Goal: Browse casually

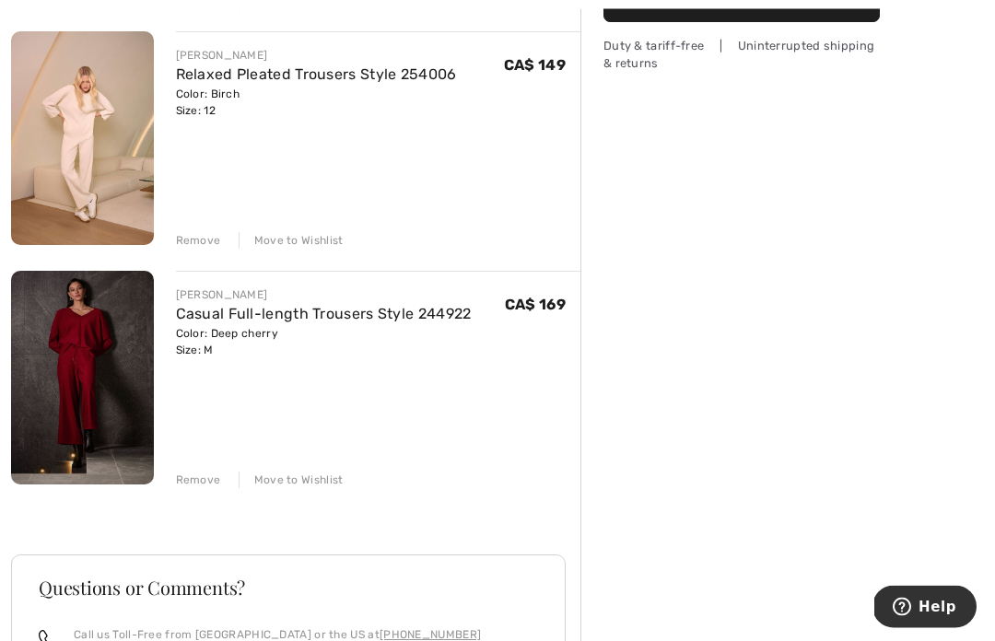
scroll to position [448, 0]
click at [197, 478] on div "Remove" at bounding box center [198, 480] width 45 height 17
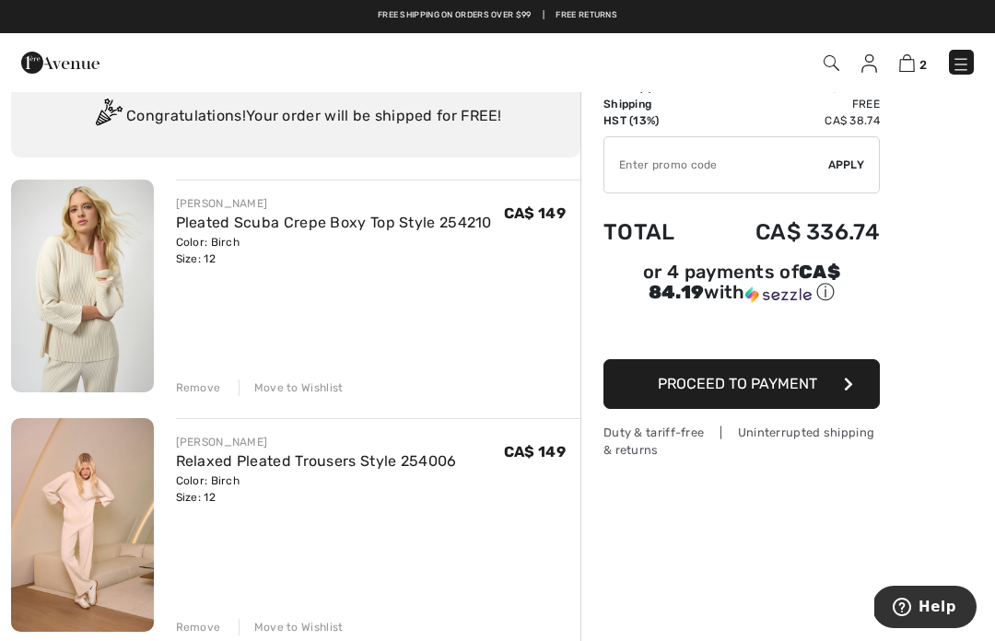
scroll to position [0, 0]
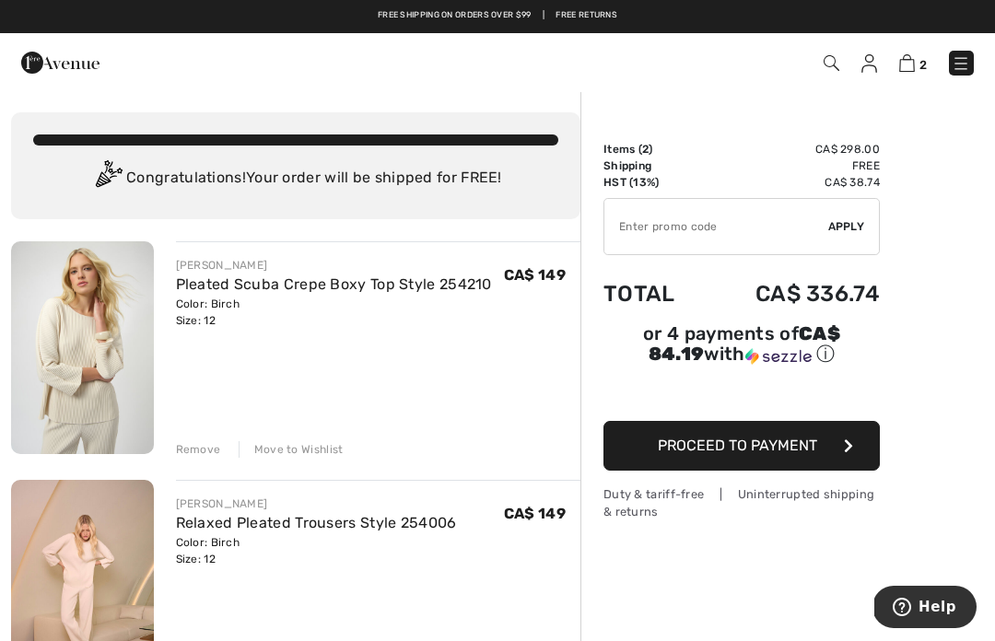
click at [870, 63] on img at bounding box center [869, 63] width 16 height 18
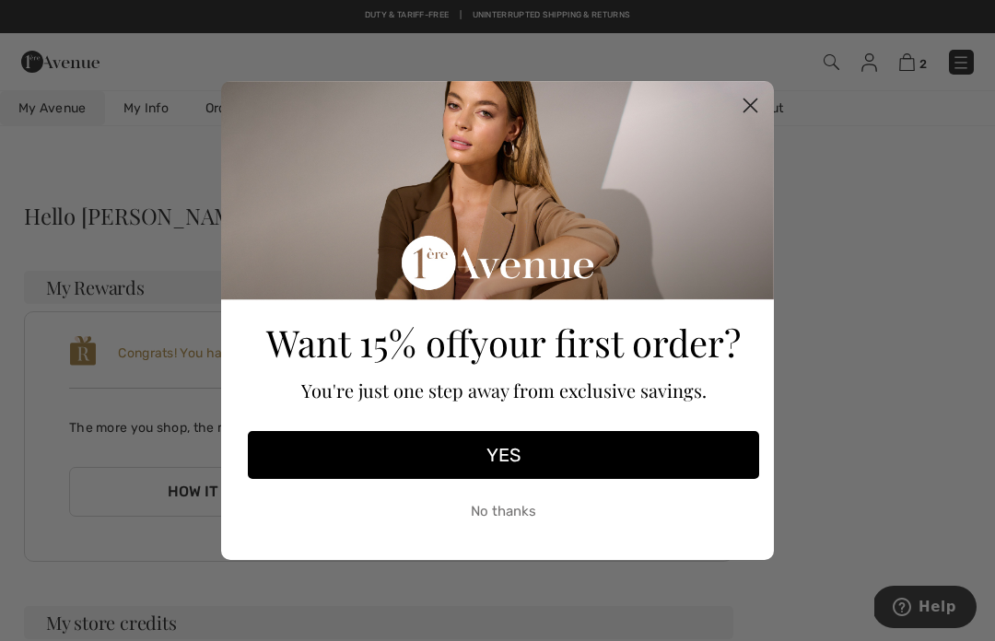
click at [743, 106] on circle "Close dialog" at bounding box center [750, 105] width 30 height 30
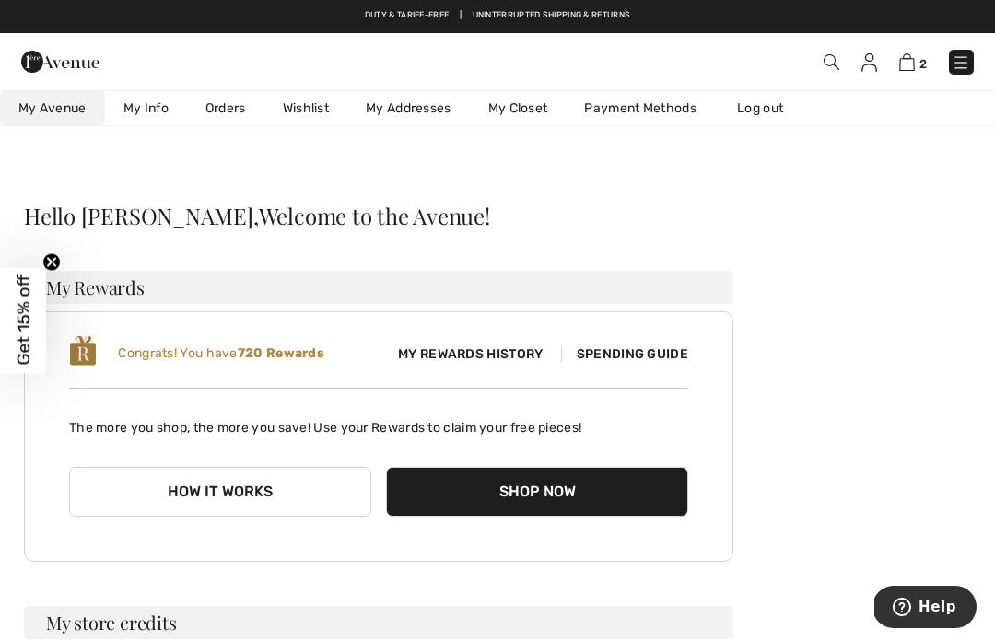
click at [317, 110] on link "Wishlist" at bounding box center [305, 108] width 83 height 34
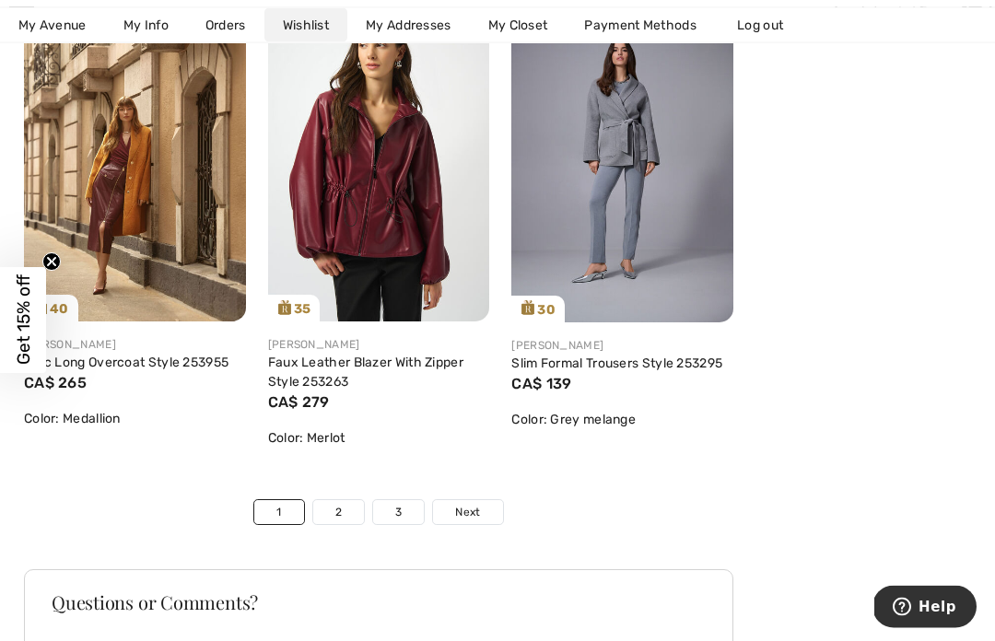
scroll to position [5993, 0]
click at [341, 514] on link "2" at bounding box center [338, 511] width 51 height 24
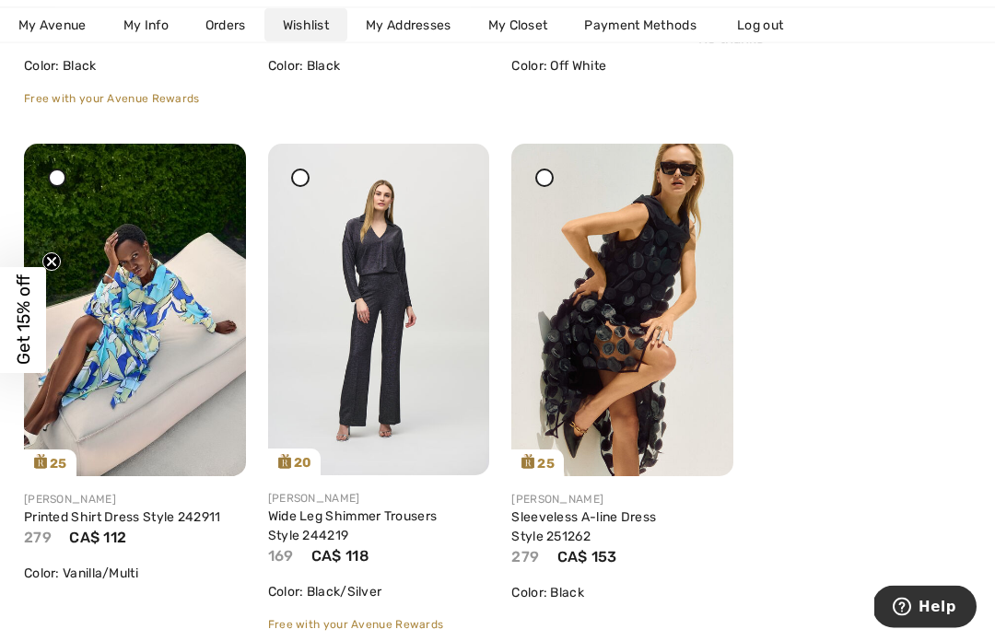
scroll to position [6039, 0]
click at [123, 279] on img at bounding box center [135, 310] width 222 height 332
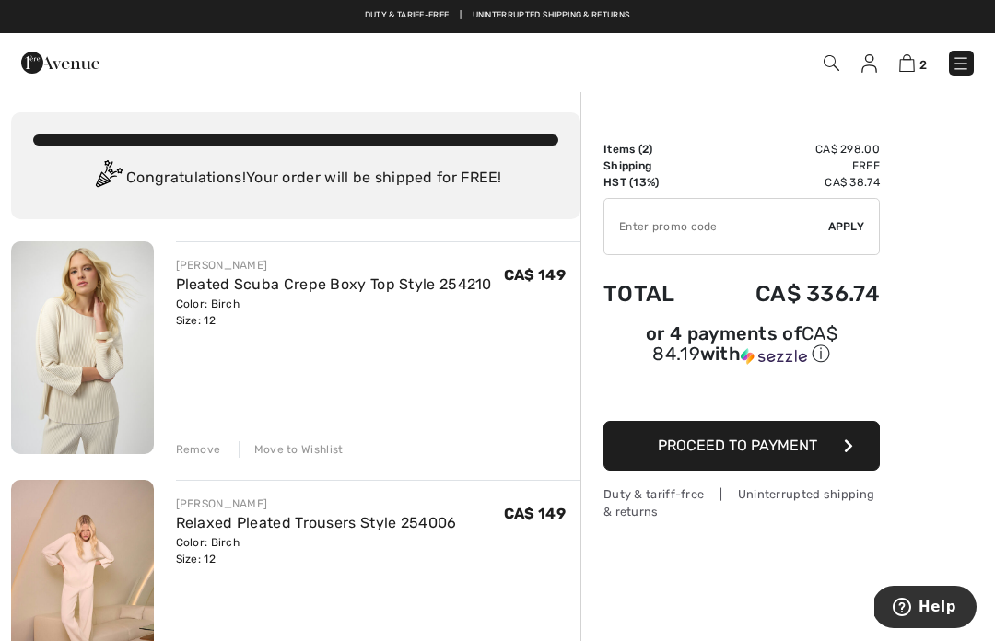
click at [967, 63] on img at bounding box center [960, 63] width 18 height 18
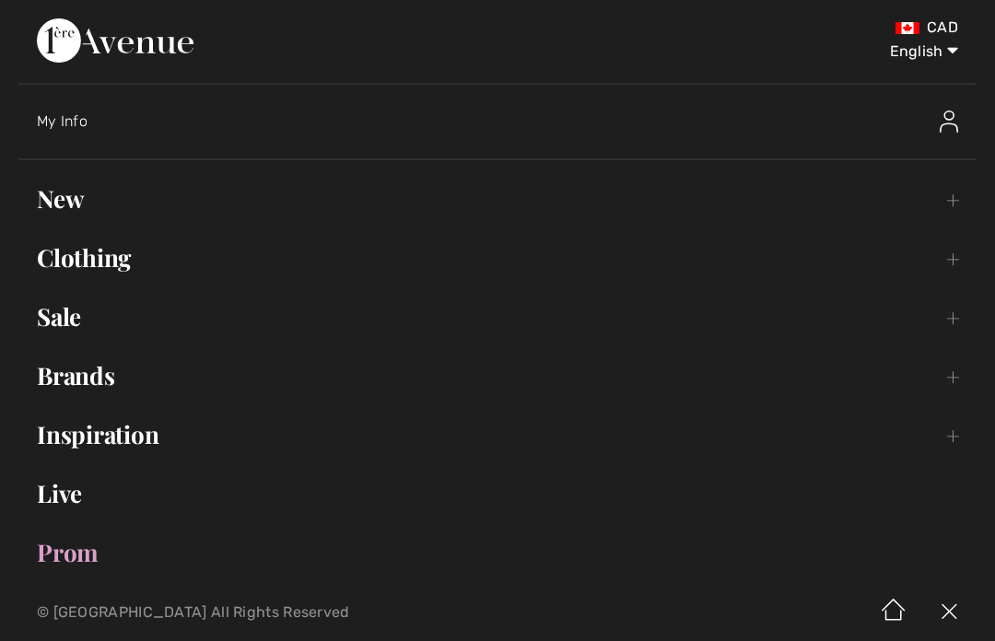
click at [66, 258] on link "Clothing Toggle submenu" at bounding box center [497, 258] width 958 height 41
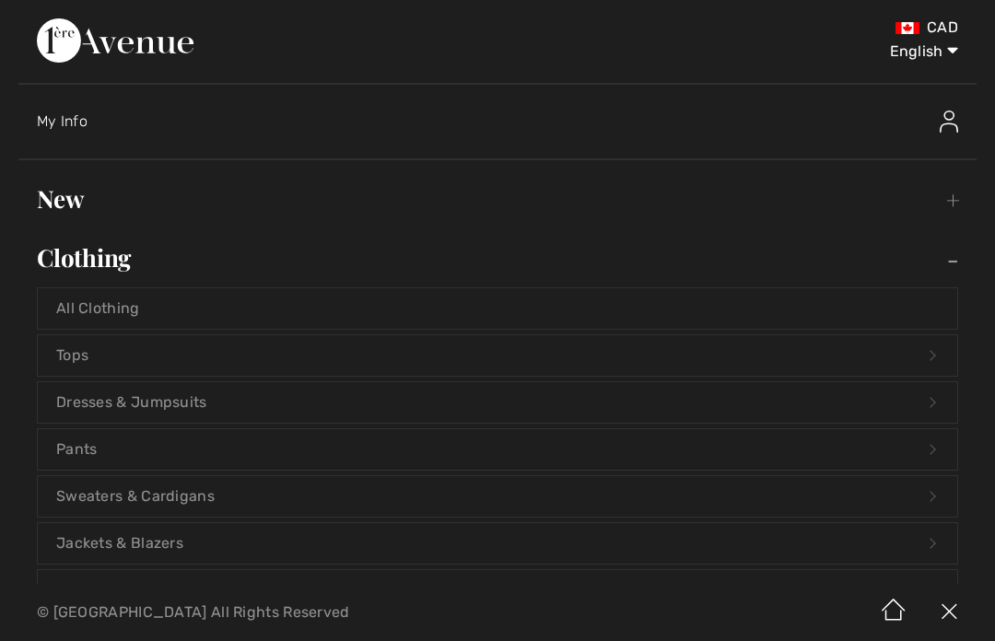
click at [77, 303] on link "All Clothing" at bounding box center [497, 308] width 919 height 41
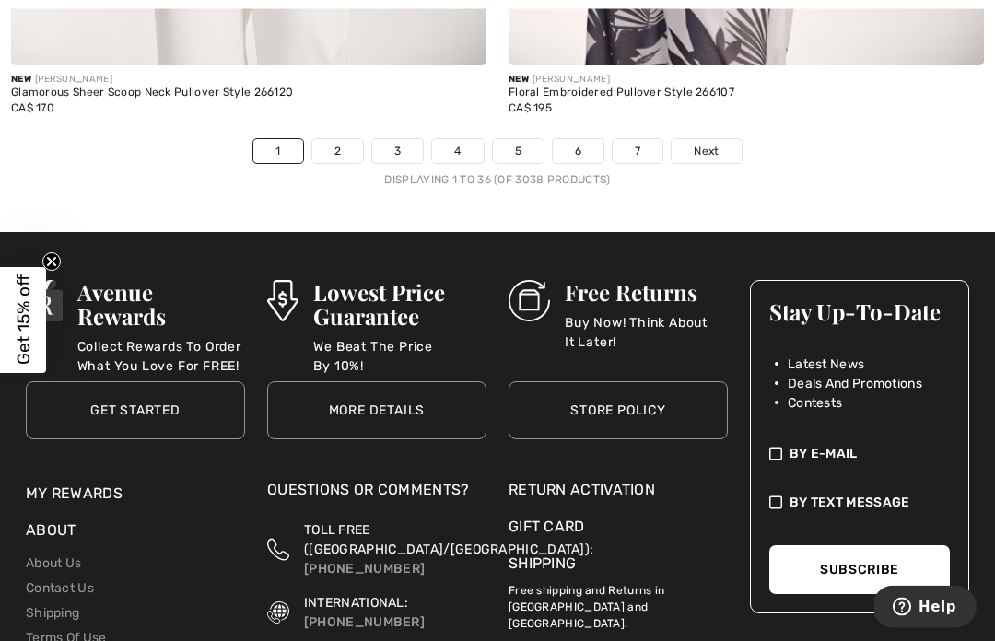
scroll to position [14680, 0]
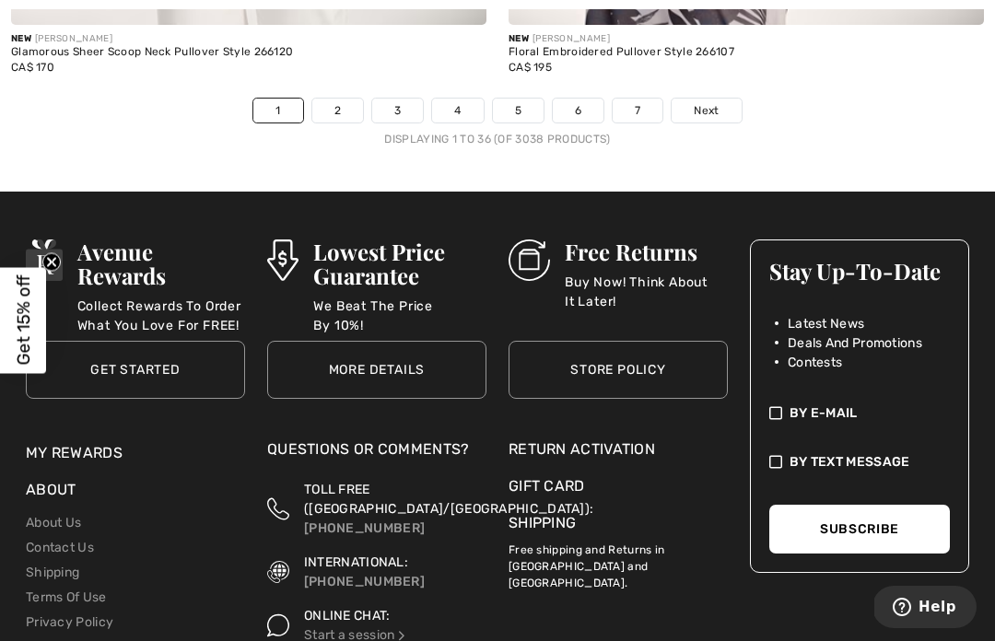
click at [723, 99] on link "Next" at bounding box center [705, 111] width 69 height 24
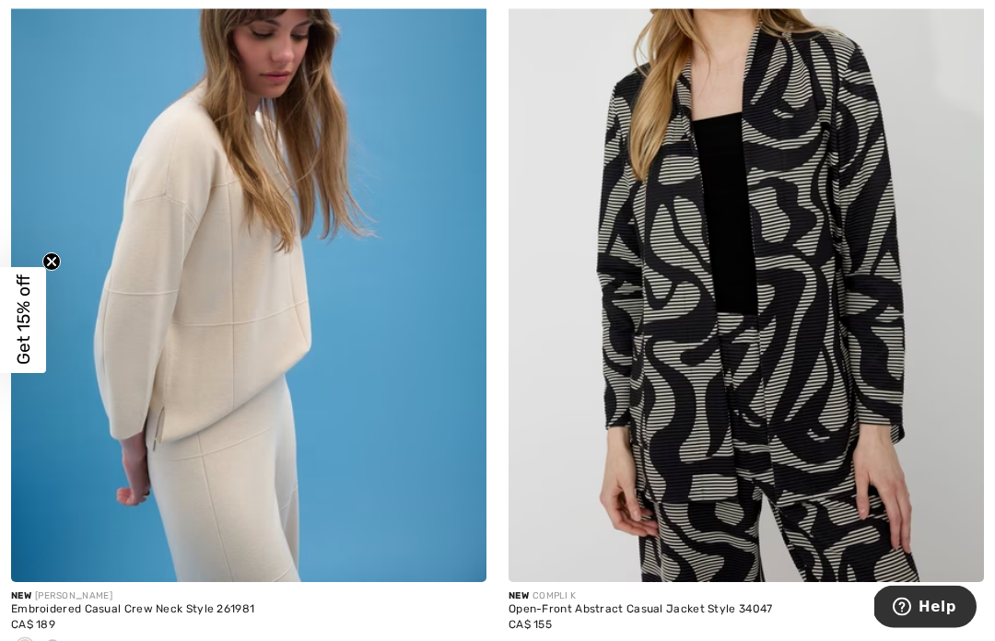
scroll to position [10196, 0]
click at [276, 452] on img at bounding box center [248, 225] width 475 height 713
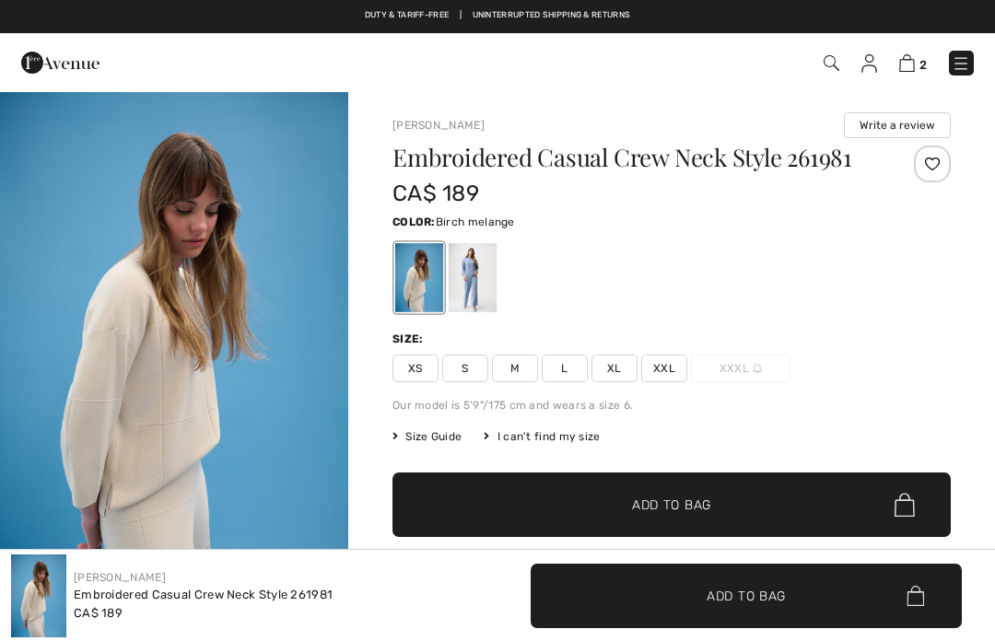
checkbox input "true"
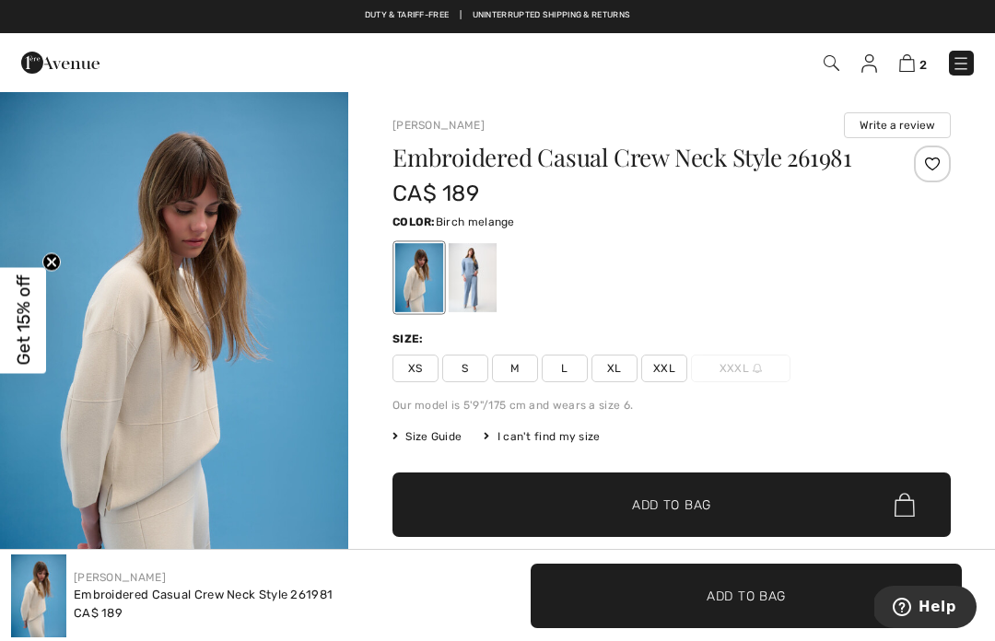
click at [475, 296] on div at bounding box center [472, 277] width 48 height 69
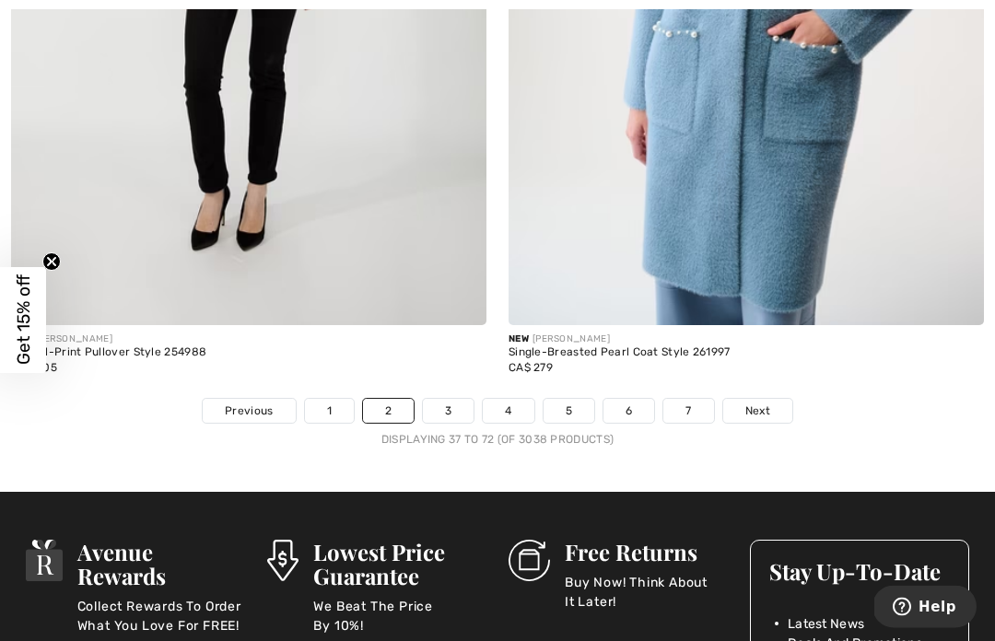
scroll to position [14471, 0]
click at [452, 405] on link "3" at bounding box center [448, 411] width 51 height 24
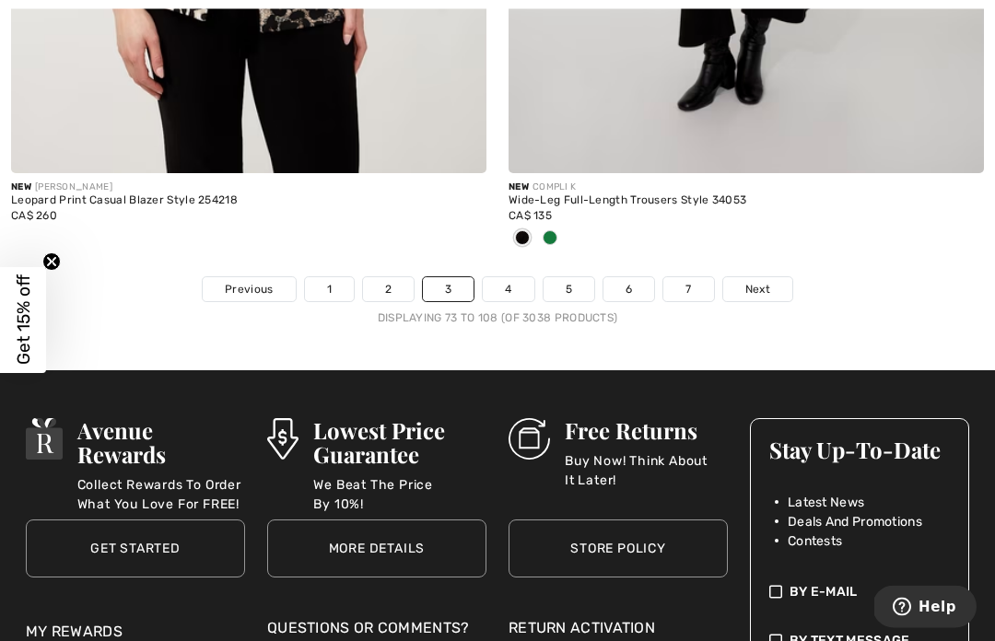
scroll to position [14683, 0]
click at [518, 277] on link "4" at bounding box center [508, 289] width 51 height 24
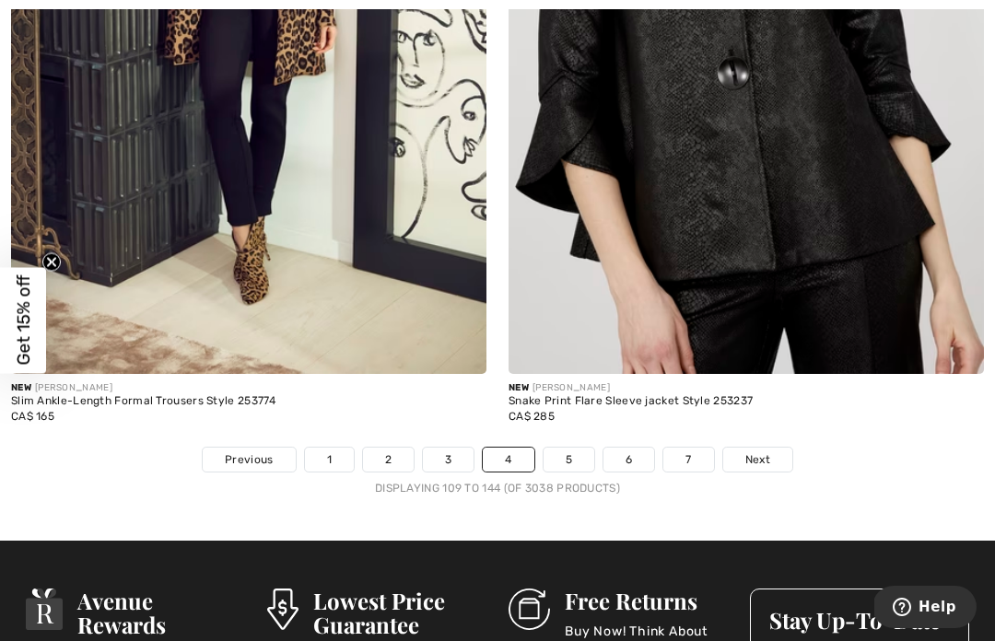
scroll to position [14519, 0]
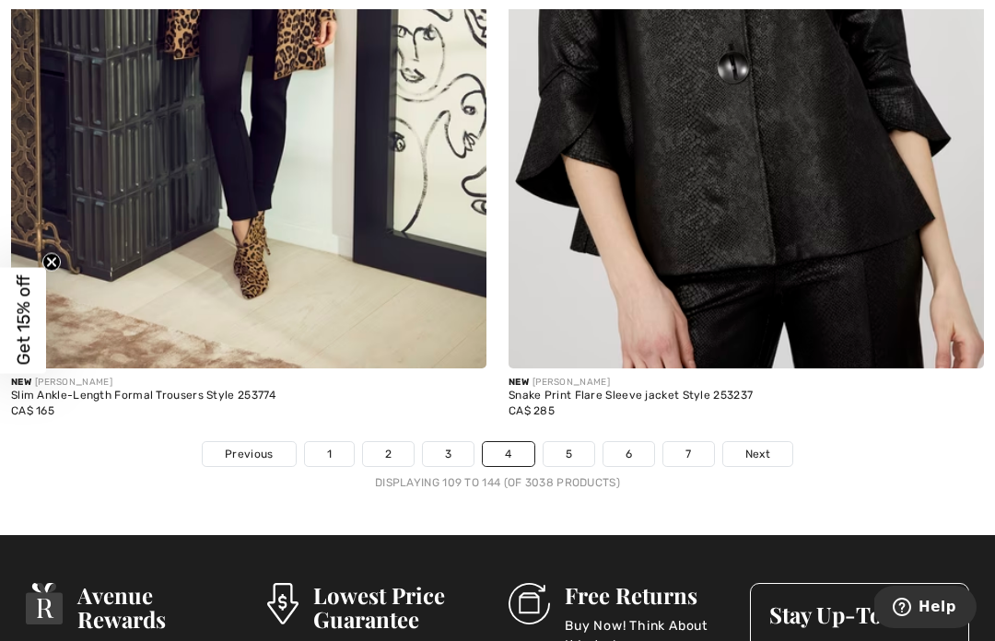
click at [575, 442] on link "5" at bounding box center [568, 454] width 51 height 24
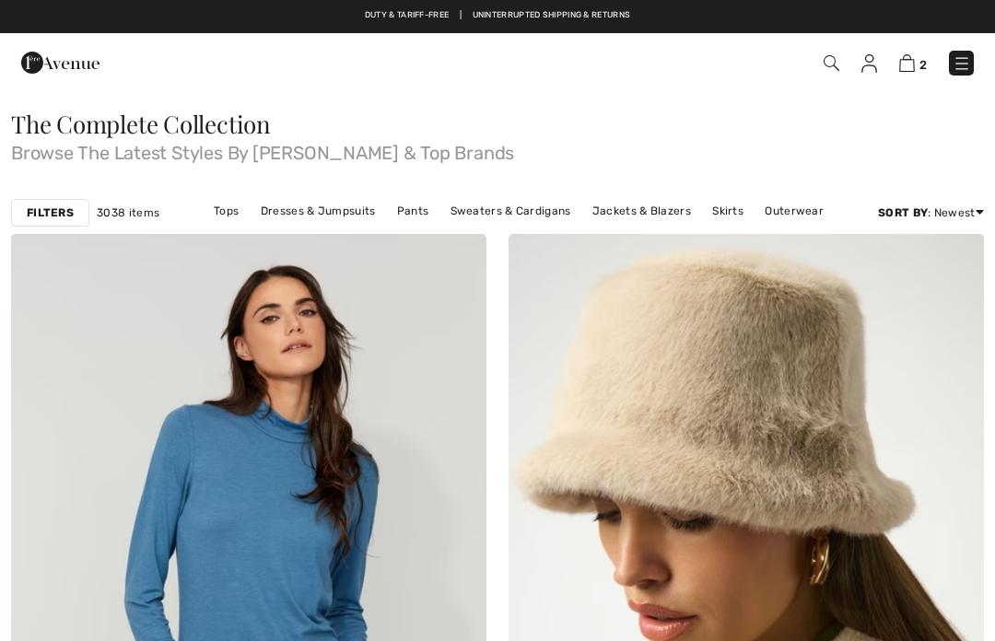
checkbox input "true"
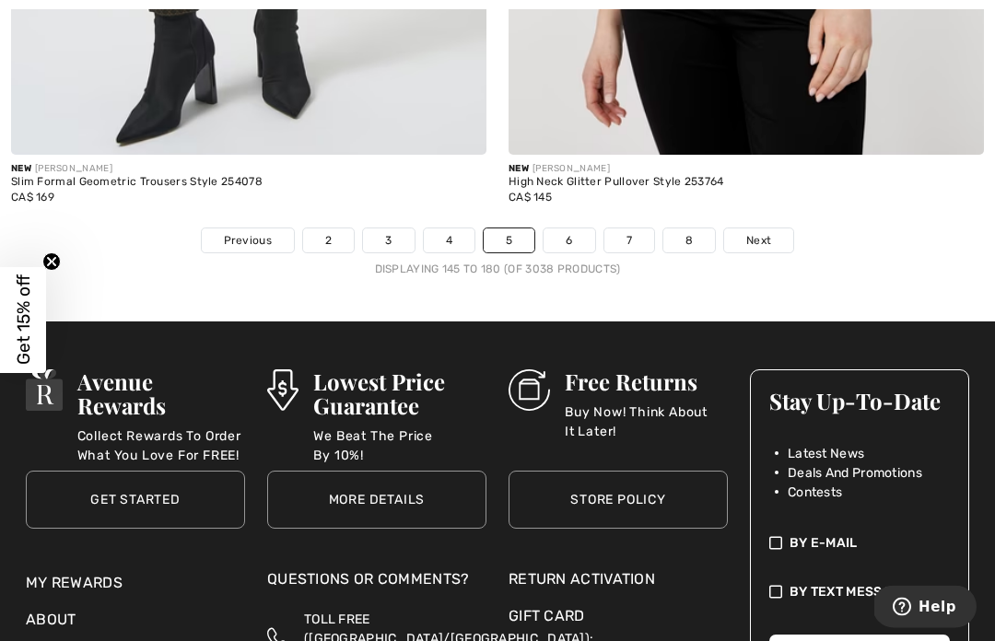
scroll to position [14763, 0]
click at [575, 228] on link "6" at bounding box center [568, 240] width 51 height 24
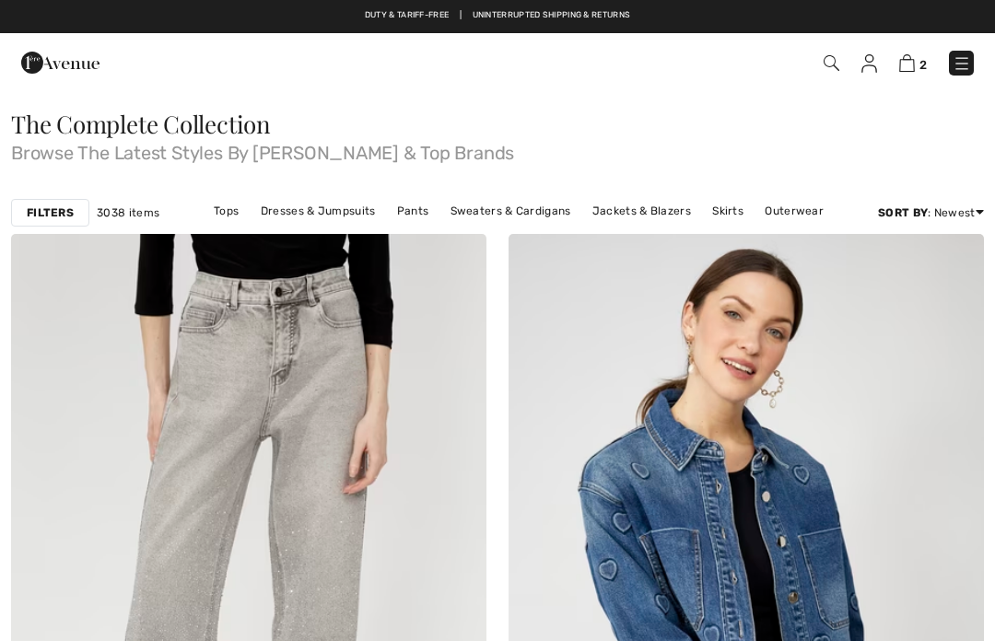
checkbox input "true"
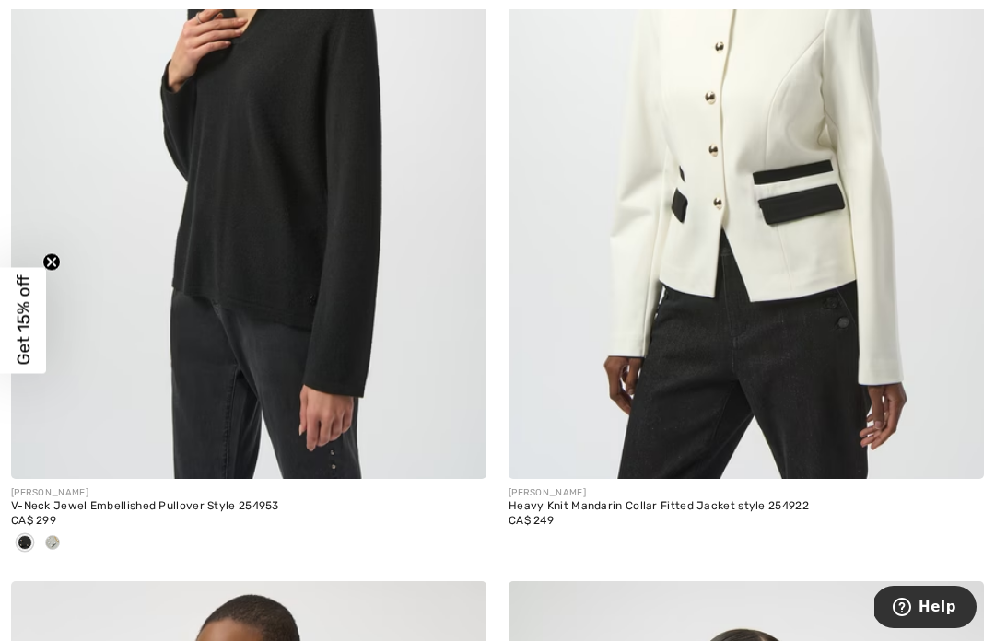
scroll to position [6969, 0]
